Goal: Task Accomplishment & Management: Use online tool/utility

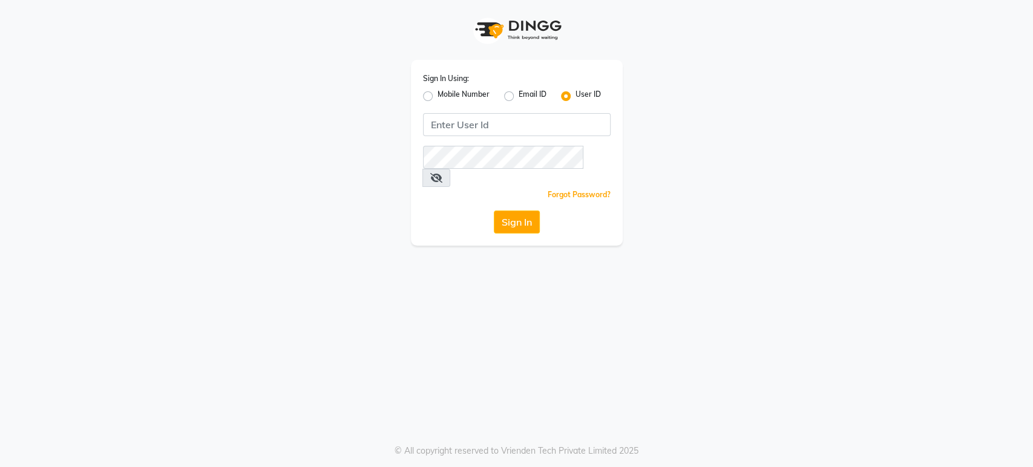
click at [438, 99] on label "Mobile Number" at bounding box center [464, 96] width 52 height 15
click at [438, 97] on input "Mobile Number" at bounding box center [442, 93] width 8 height 8
radio input "true"
radio input "false"
click at [502, 118] on input "Username" at bounding box center [537, 124] width 147 height 23
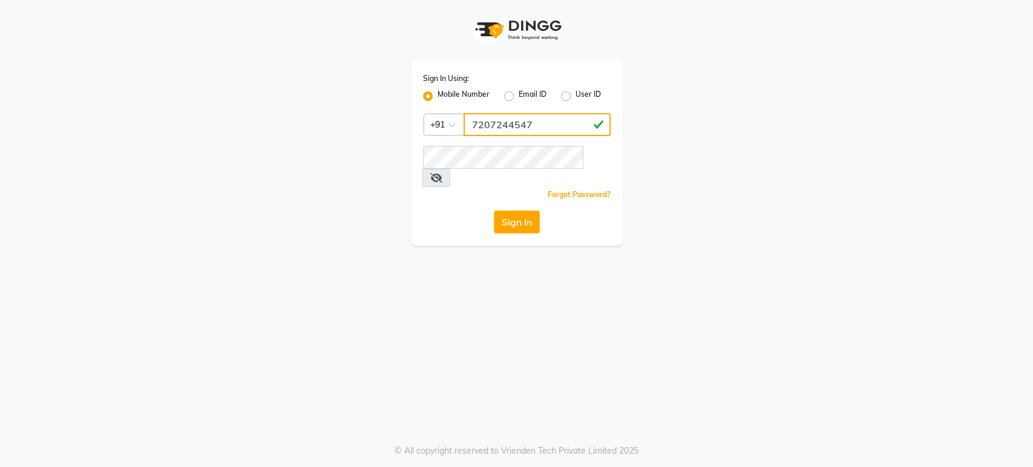
type input "7207244547"
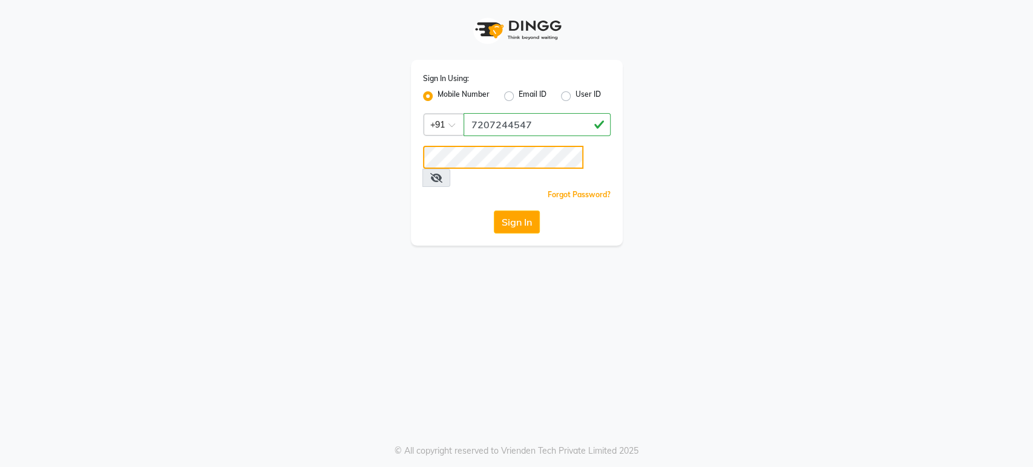
click at [494, 211] on button "Sign In" at bounding box center [517, 222] width 46 height 23
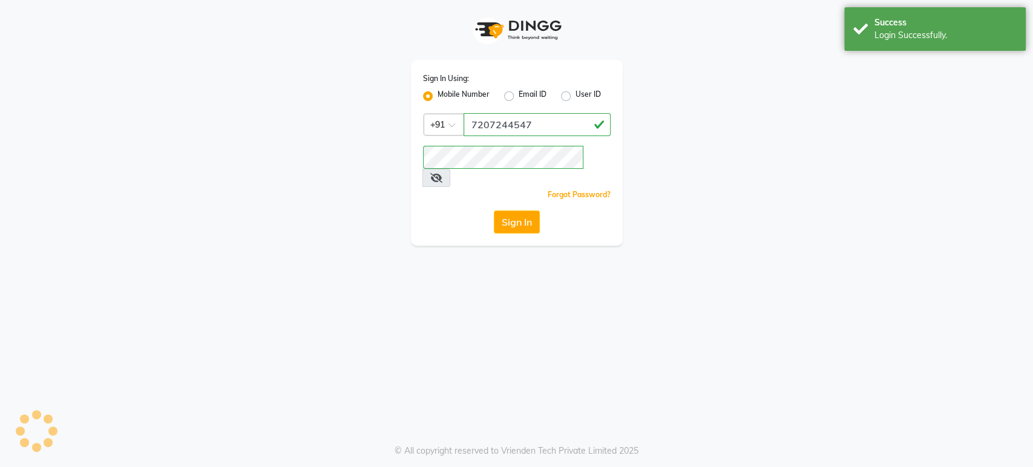
select select "4712"
select select "service"
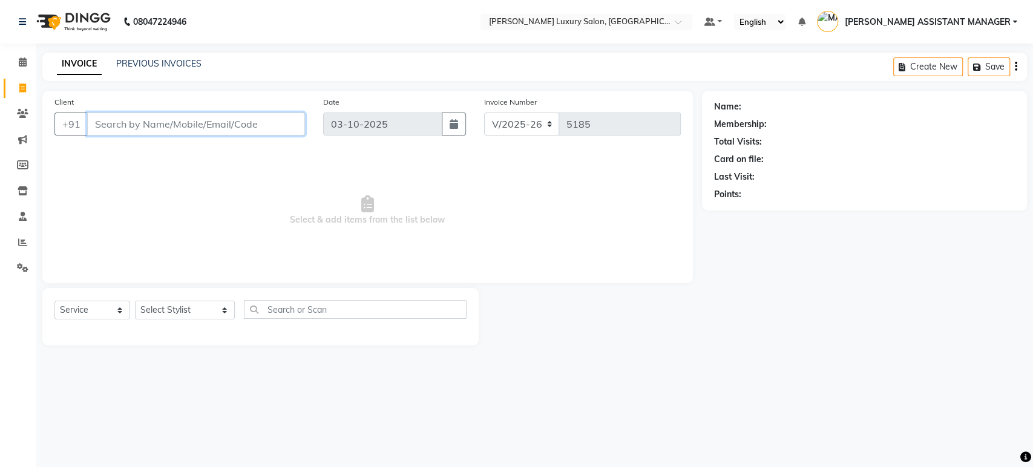
paste input "9176780682"
type input "9176780682"
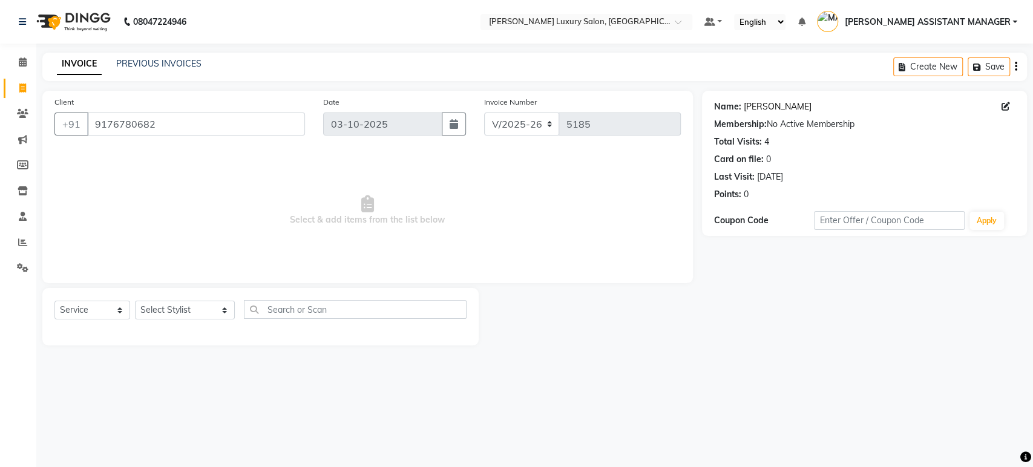
click at [754, 107] on link "[PERSON_NAME]" at bounding box center [778, 106] width 68 height 13
click at [159, 313] on select "Select Stylist [PERSON_NAME] ADITI ADITYA [PERSON_NAME] AHON [PERSON_NAME] [PER…" at bounding box center [185, 310] width 100 height 19
select select "35956"
click at [135, 301] on select "Select Stylist [PERSON_NAME] ADITI ADITYA [PERSON_NAME] AHON [PERSON_NAME] [PER…" at bounding box center [185, 310] width 100 height 19
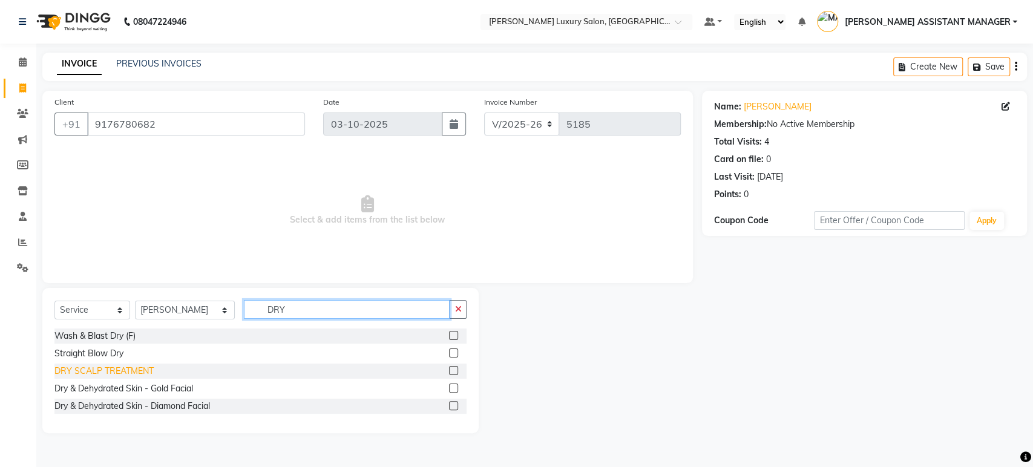
type input "DRY"
click at [117, 368] on div "DRY SCALP TREATMENT" at bounding box center [103, 371] width 99 height 13
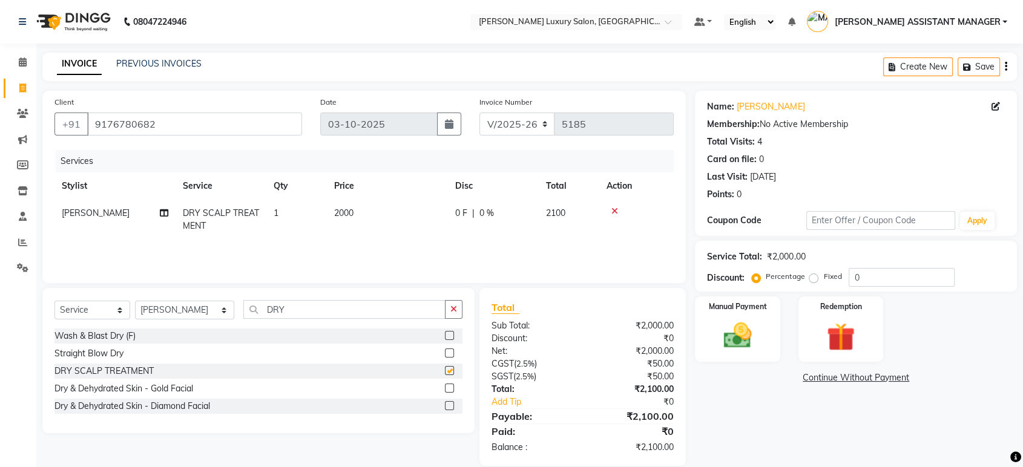
checkbox input "false"
click at [455, 313] on icon "button" at bounding box center [453, 309] width 7 height 8
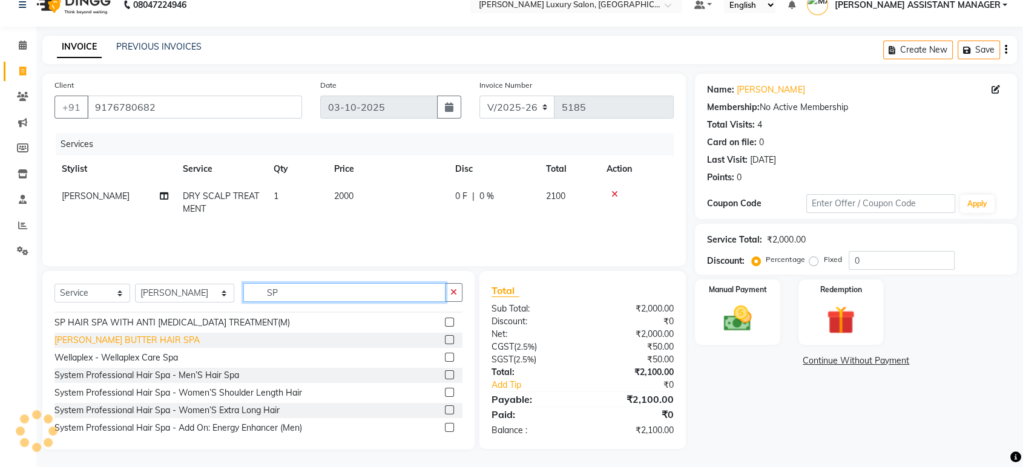
scroll to position [67, 0]
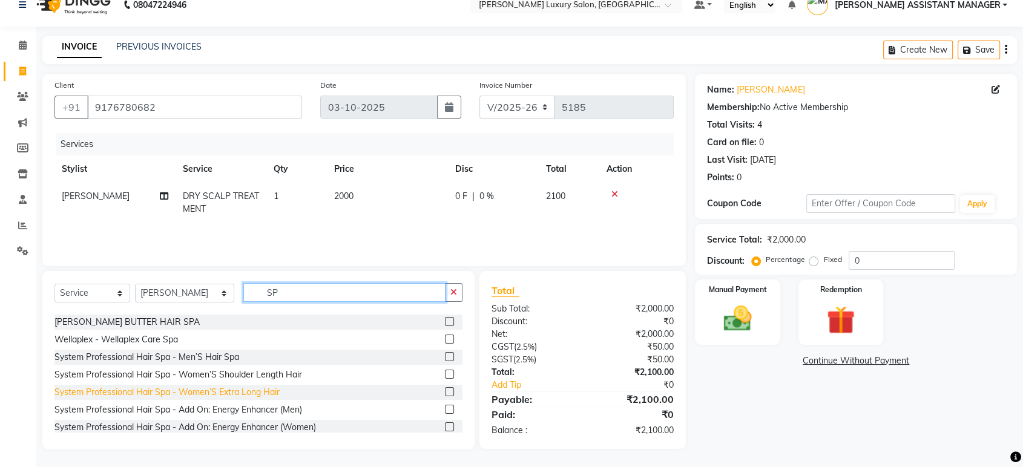
type input "SP"
click at [228, 390] on div "System Professional Hair Spa - Women’S Extra Long Hair" at bounding box center [166, 392] width 225 height 13
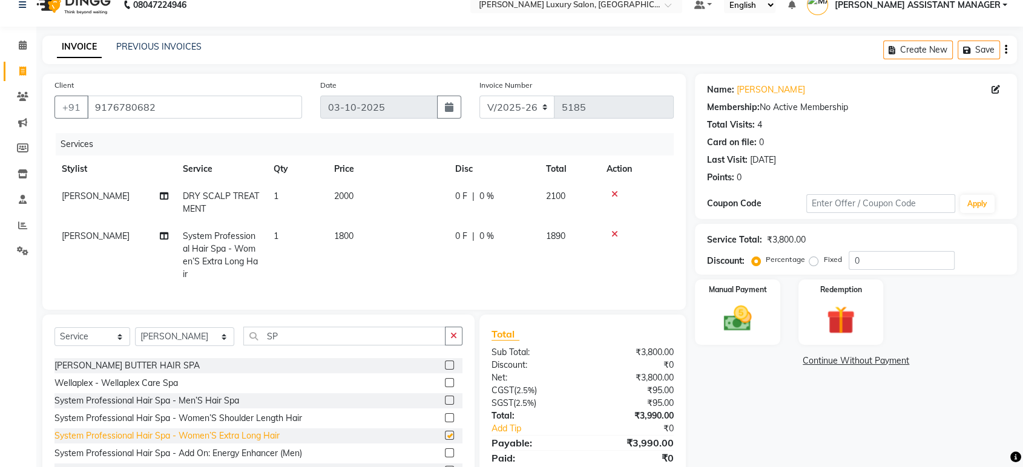
checkbox input "false"
click at [417, 191] on td "2000" at bounding box center [387, 203] width 121 height 40
select select "35956"
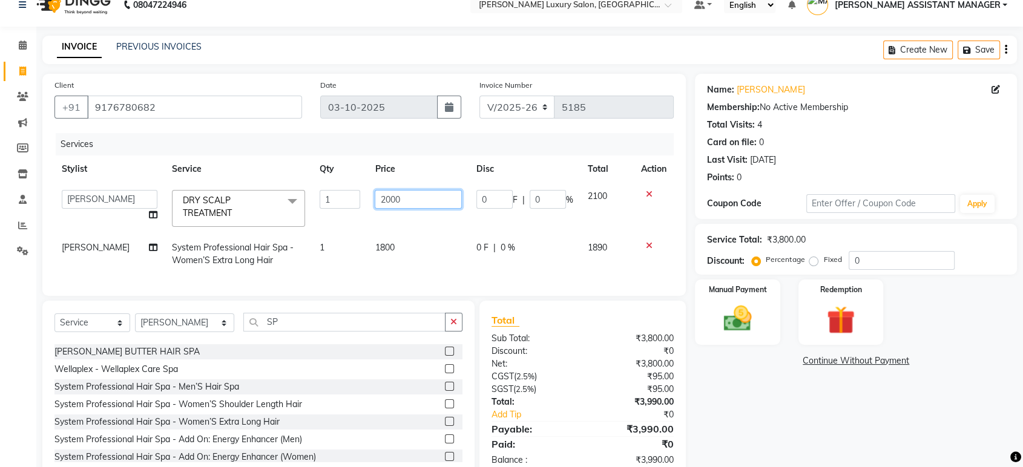
click at [417, 191] on input "2000" at bounding box center [418, 199] width 87 height 19
type input "2500"
click at [455, 246] on tr "ARIF System Professional Hair Spa - Women’S Extra Long Hair 1 1800 0 F | 0 % 18…" at bounding box center [363, 254] width 619 height 40
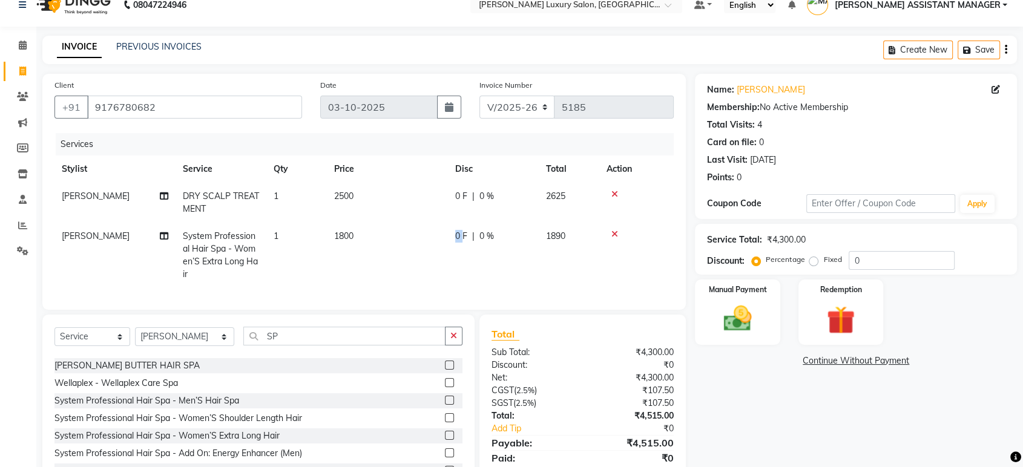
click at [455, 246] on td "0 F | 0 %" at bounding box center [493, 255] width 91 height 65
select select "35956"
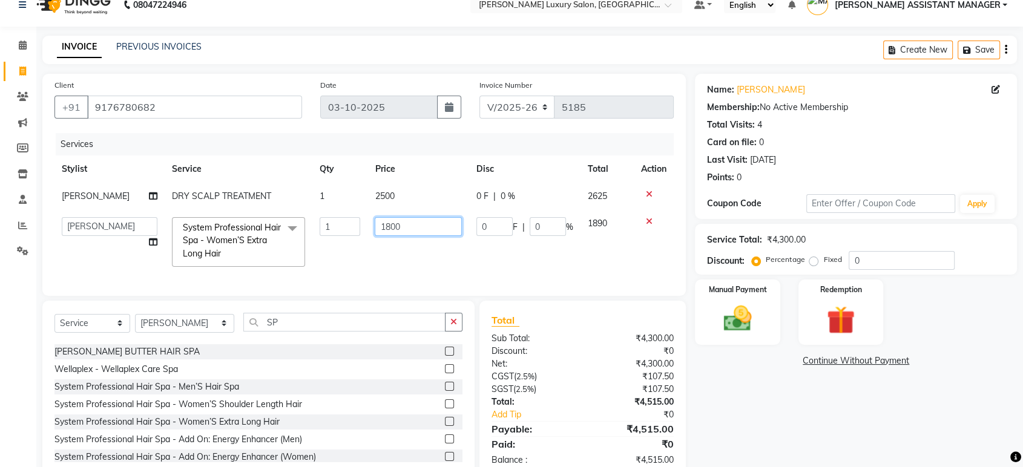
click at [430, 228] on input "1800" at bounding box center [418, 226] width 87 height 19
type input "4000"
click at [519, 152] on div "Services" at bounding box center [369, 144] width 627 height 22
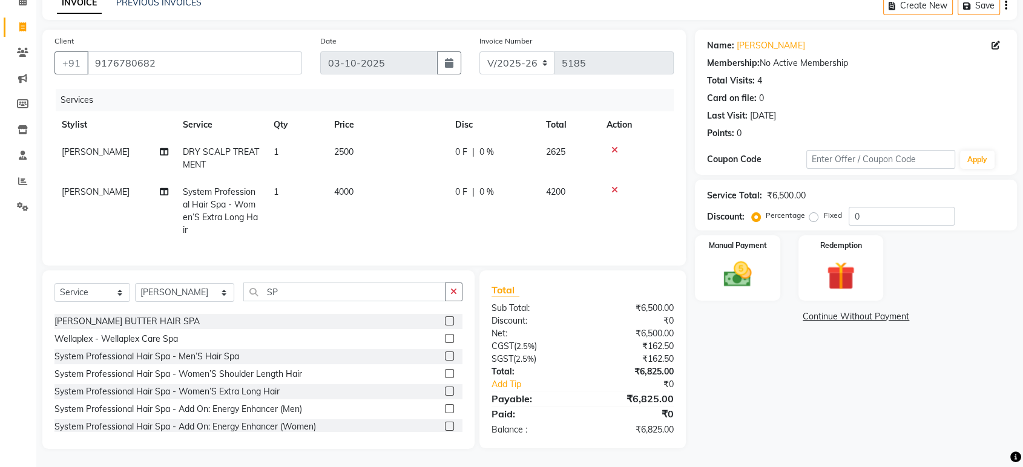
scroll to position [0, 0]
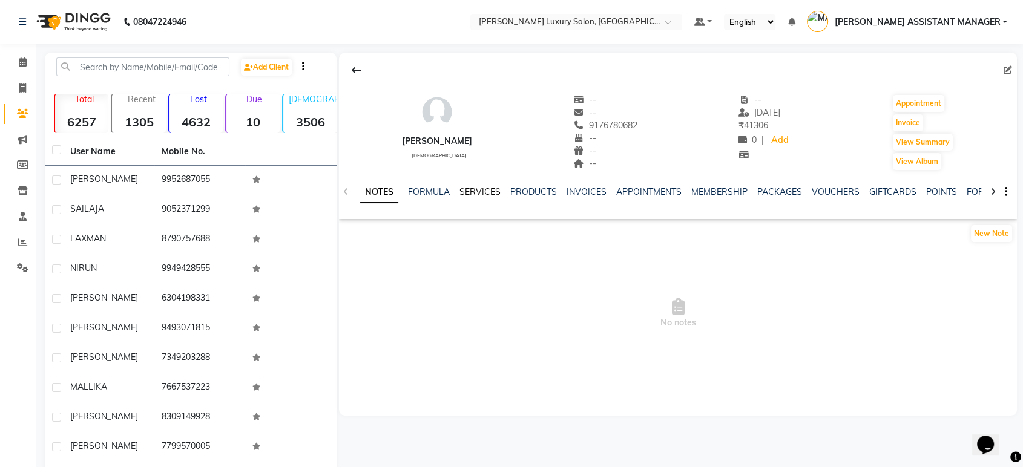
click at [482, 197] on link "SERVICES" at bounding box center [479, 191] width 41 height 11
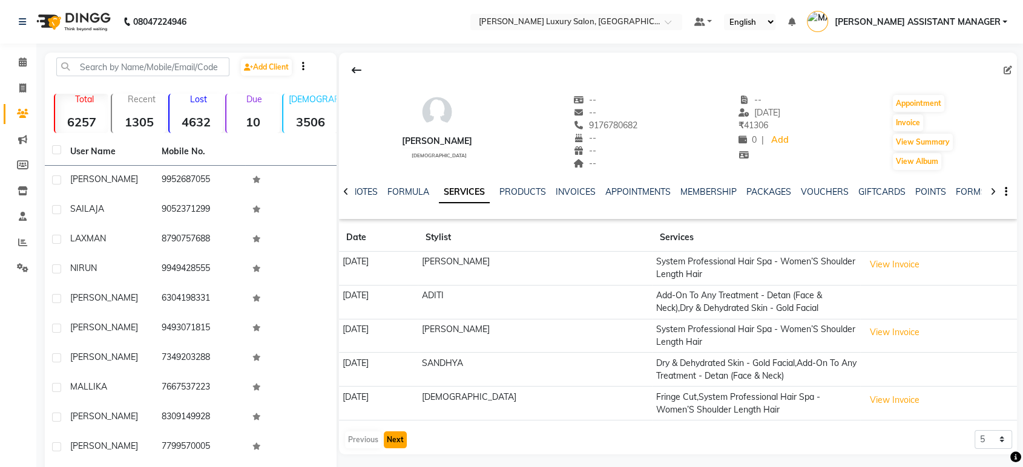
click at [394, 434] on button "Next" at bounding box center [395, 440] width 23 height 17
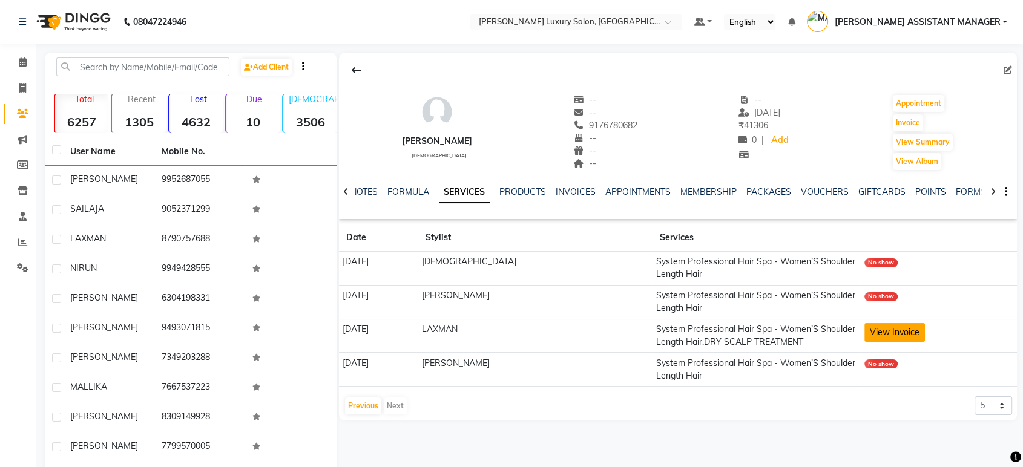
click at [872, 323] on button "View Invoice" at bounding box center [894, 332] width 61 height 19
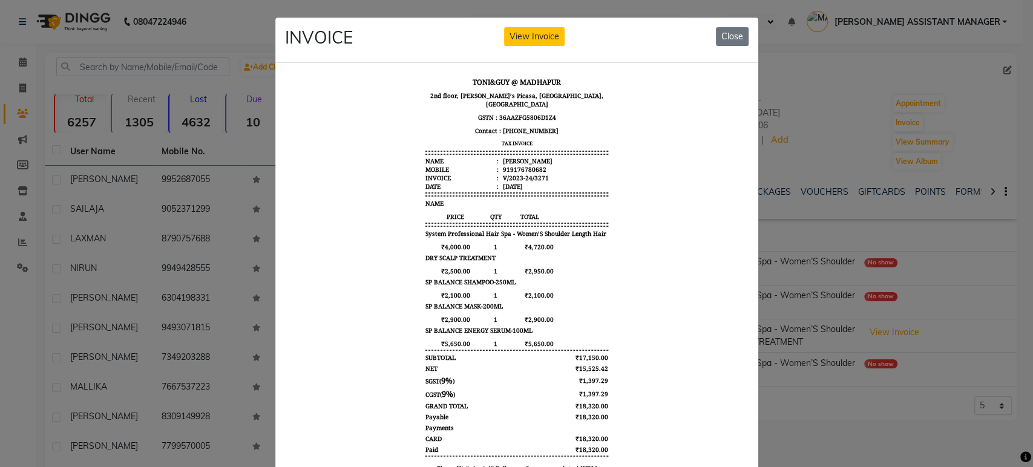
scroll to position [10, 0]
click at [722, 36] on button "Close" at bounding box center [732, 36] width 33 height 19
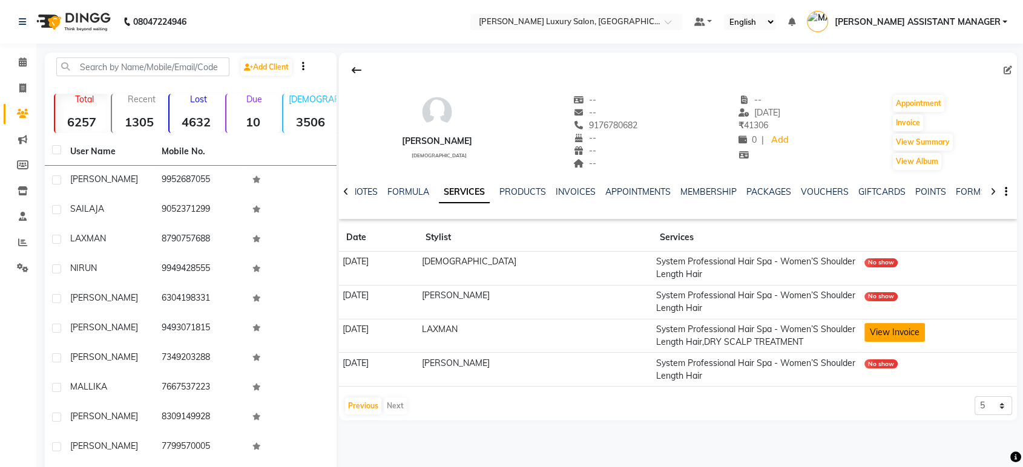
click at [876, 335] on button "View Invoice" at bounding box center [894, 332] width 61 height 19
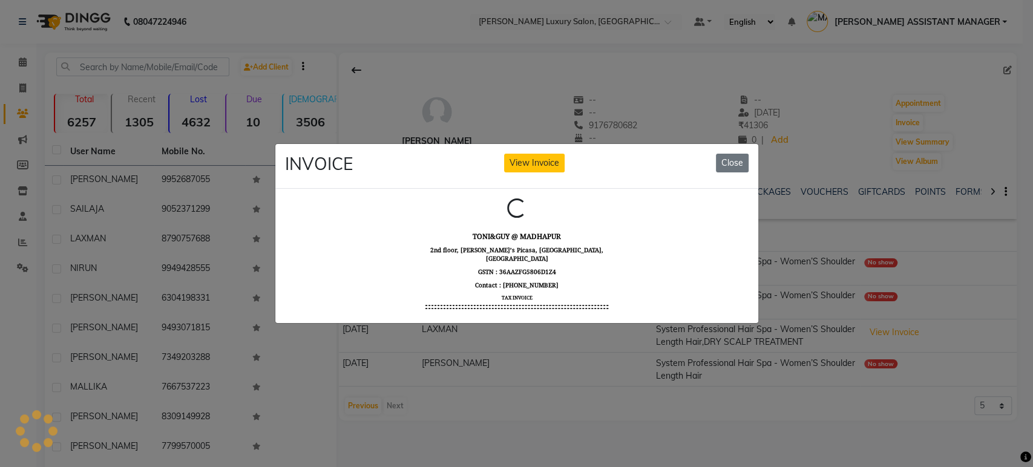
scroll to position [0, 0]
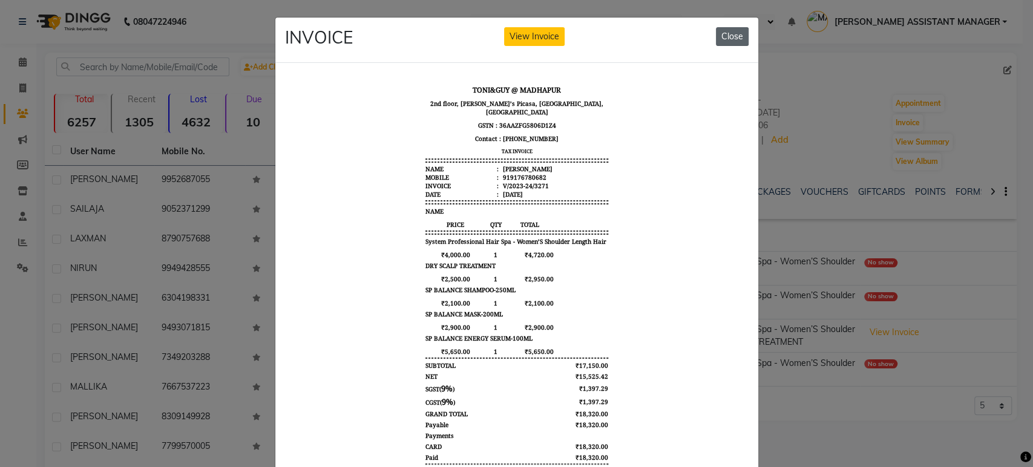
click at [722, 39] on button "Close" at bounding box center [732, 36] width 33 height 19
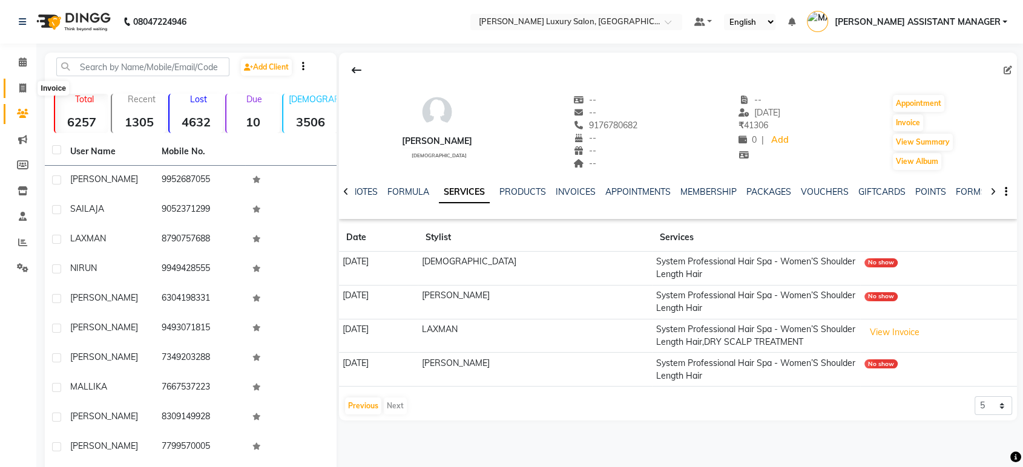
click at [25, 93] on icon at bounding box center [22, 88] width 7 height 9
select select "service"
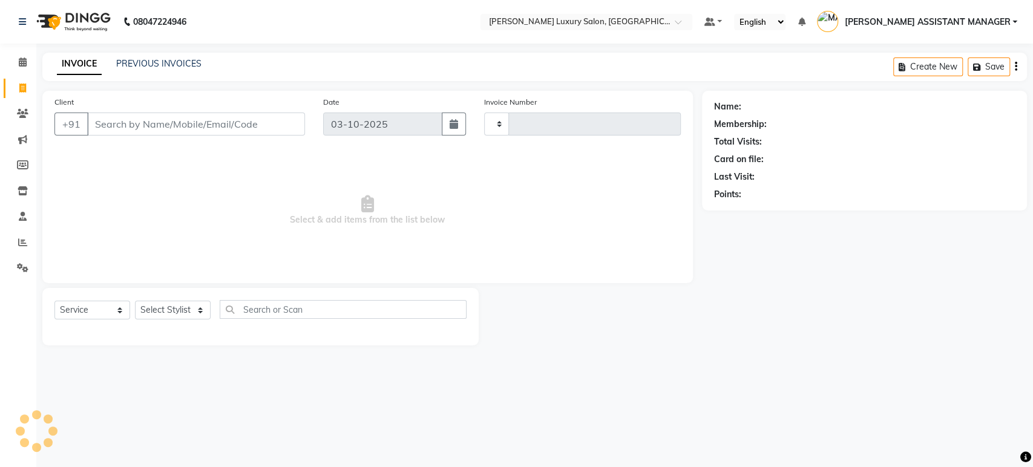
type input "5185"
select select "4712"
